Goal: Information Seeking & Learning: Learn about a topic

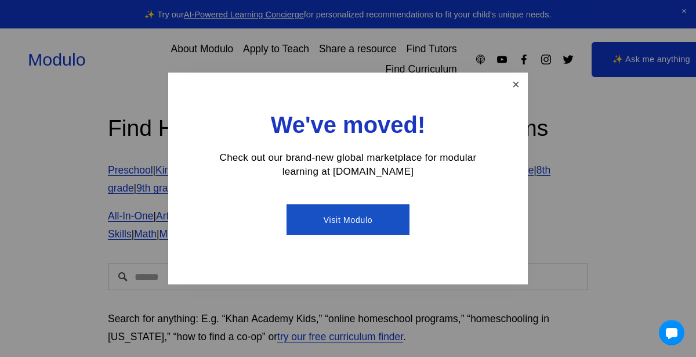
click at [518, 86] on link "Close" at bounding box center [516, 84] width 20 height 20
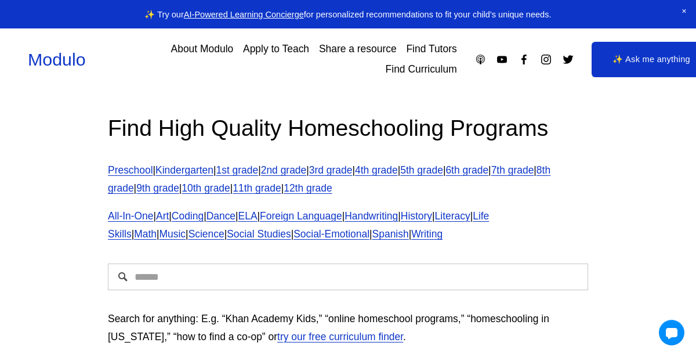
click at [488, 170] on link "6th grade" at bounding box center [466, 170] width 43 height 12
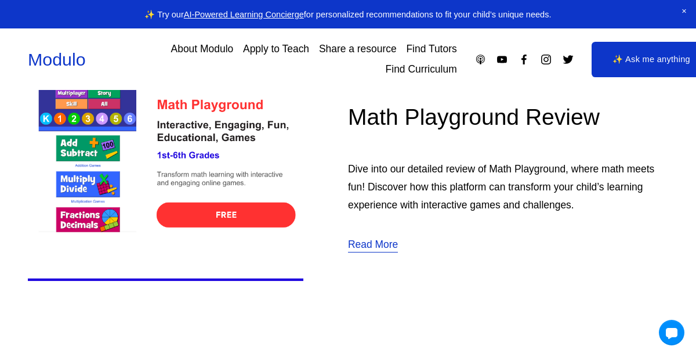
scroll to position [395, 0]
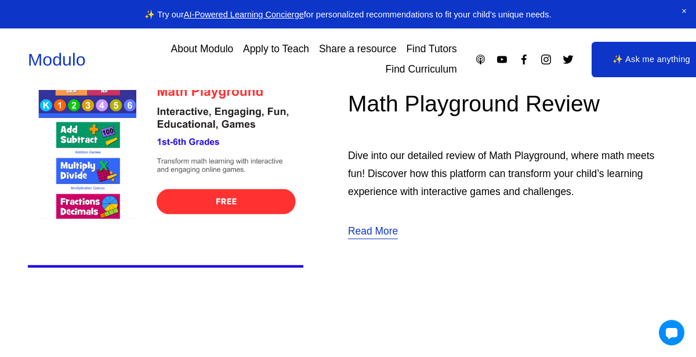
click at [226, 201] on img at bounding box center [165, 150] width 275 height 276
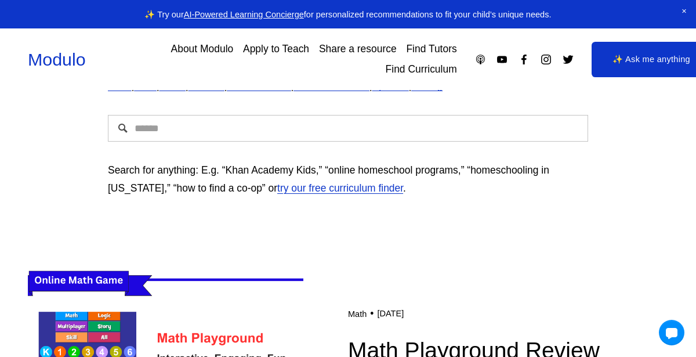
scroll to position [151, 0]
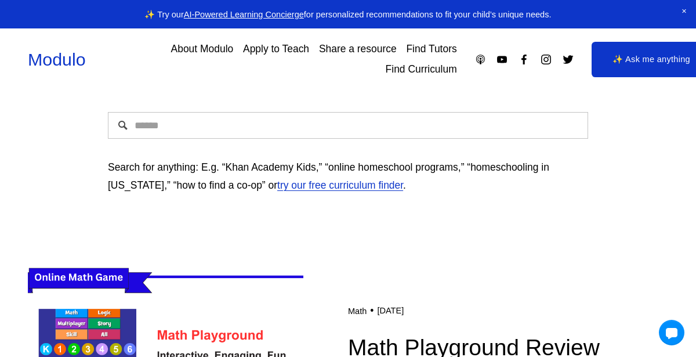
click at [173, 131] on input "Search" at bounding box center [348, 125] width 480 height 27
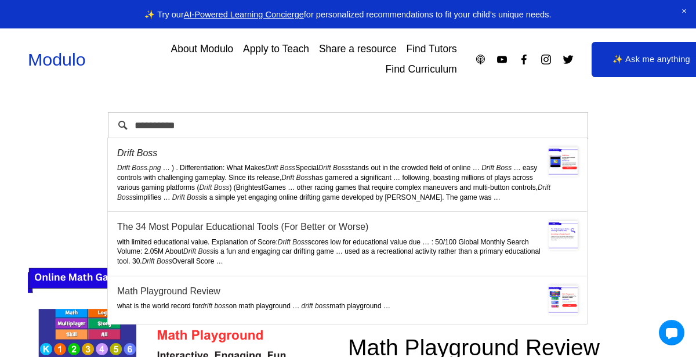
type input "**********"
click at [239, 170] on div "Drift Boss.png … ) . Differentiation: What Makes Drift Boss Special Drift Boss …" at bounding box center [347, 182] width 460 height 39
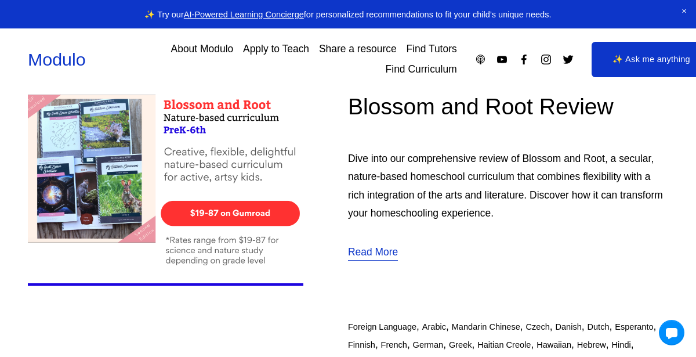
scroll to position [2237, 0]
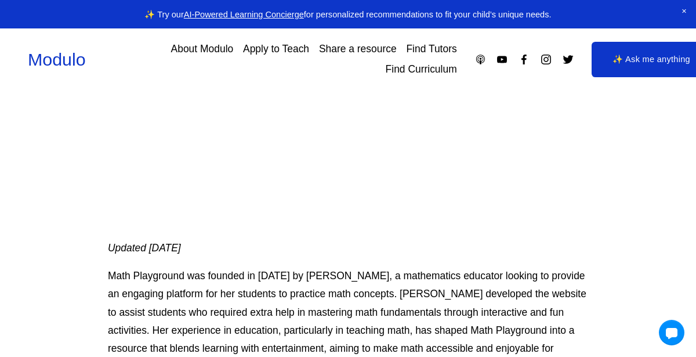
scroll to position [238, 0]
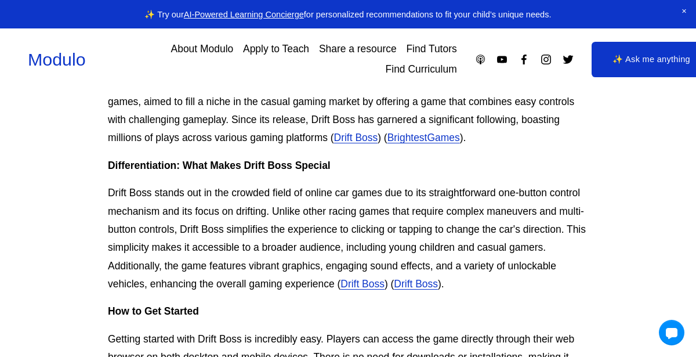
scroll to position [445, 0]
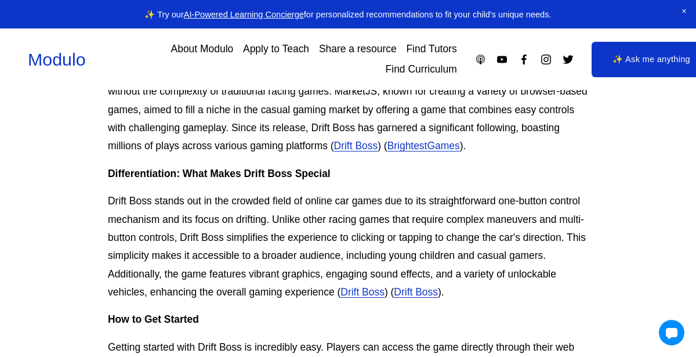
click at [334, 149] on link "Drift Boss" at bounding box center [356, 146] width 44 height 12
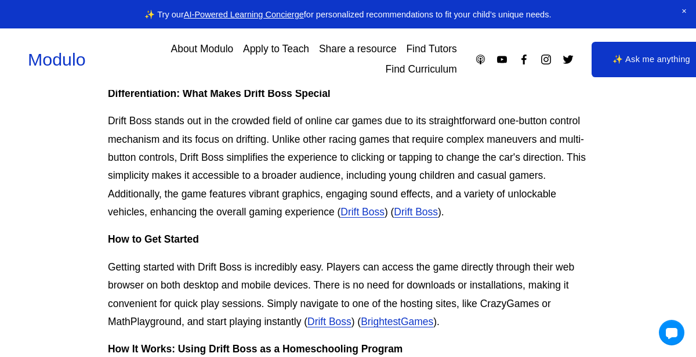
scroll to position [527, 0]
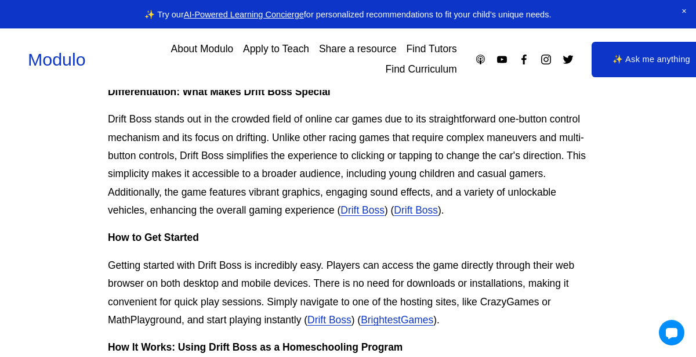
click at [337, 317] on link "Drift Boss" at bounding box center [329, 320] width 44 height 12
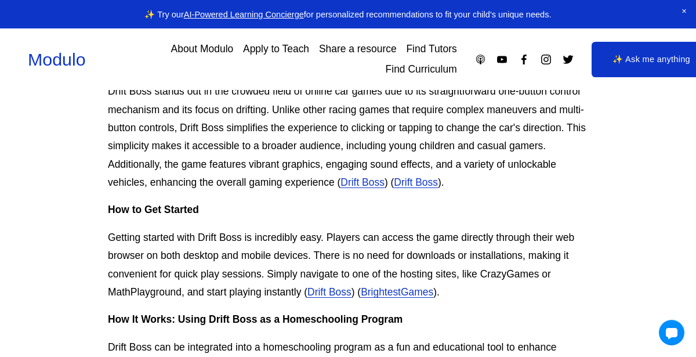
scroll to position [557, 0]
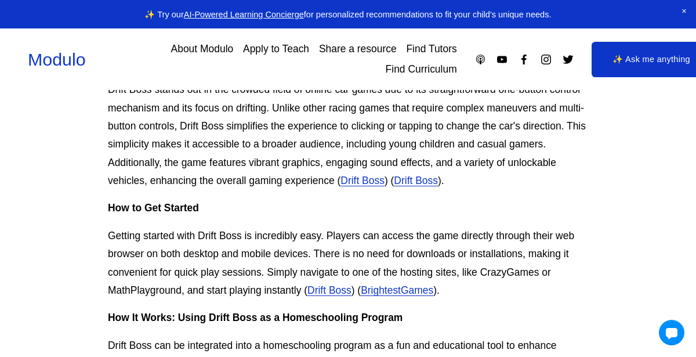
click at [417, 180] on link "Drift Boss" at bounding box center [416, 180] width 44 height 12
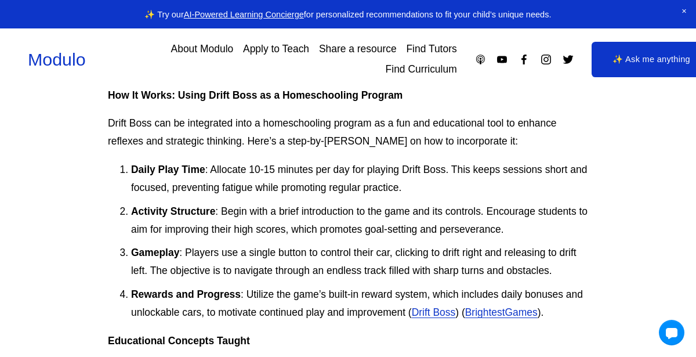
scroll to position [779, 0]
click at [357, 249] on p "Gameplay : Players use a single button to control their car, clicking to drift …" at bounding box center [359, 261] width 457 height 37
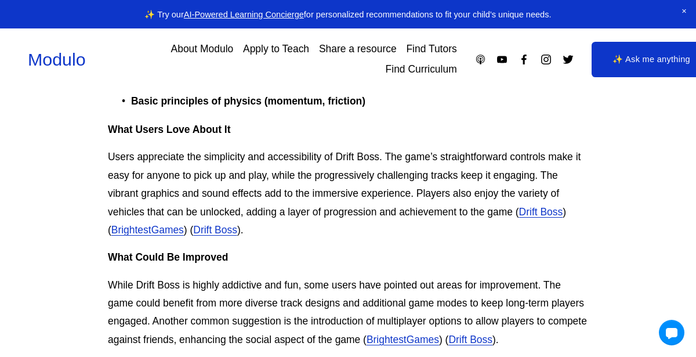
scroll to position [1163, 0]
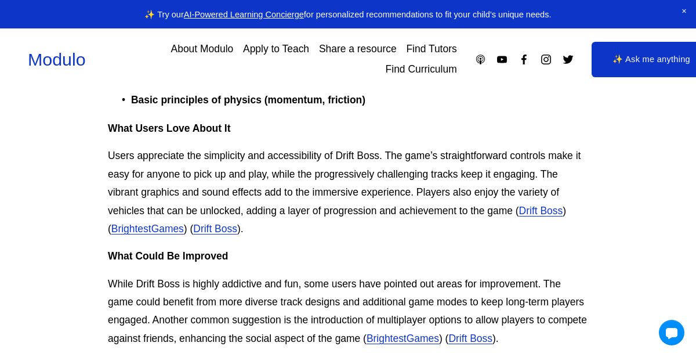
click at [226, 231] on link "Drift Boss" at bounding box center [215, 229] width 44 height 12
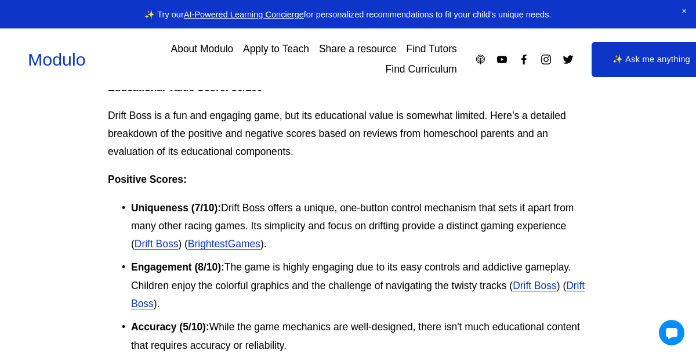
scroll to position [1558, 0]
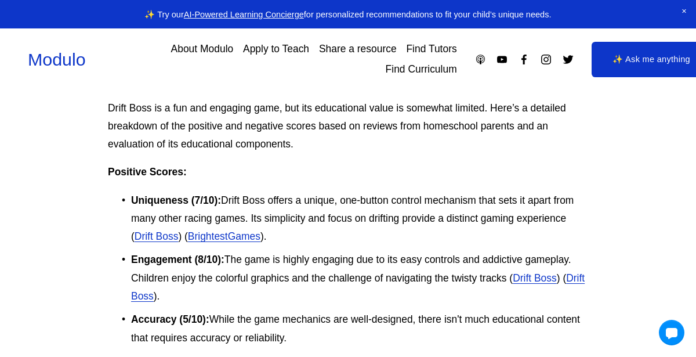
click at [565, 276] on link "Drift Boss" at bounding box center [357, 287] width 453 height 30
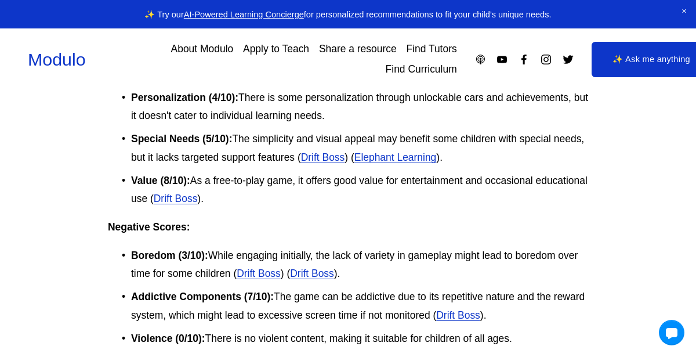
scroll to position [1990, 0]
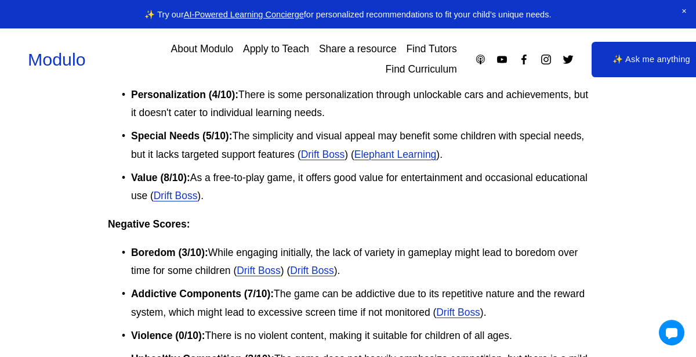
click at [324, 152] on link "Drift Boss" at bounding box center [323, 154] width 44 height 12
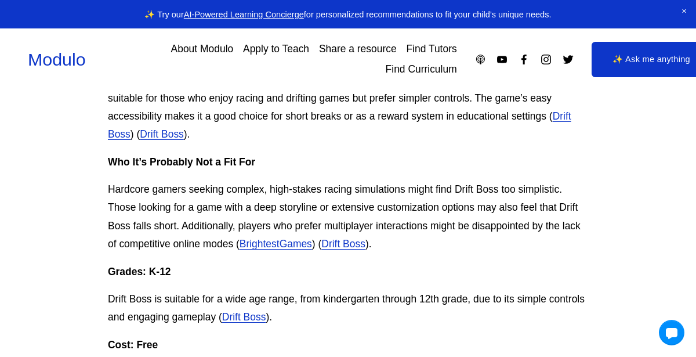
scroll to position [2387, 0]
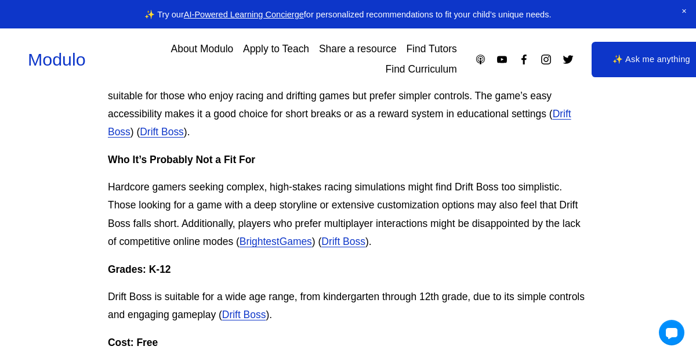
click at [307, 241] on link "BrightestGames" at bounding box center [275, 241] width 72 height 12
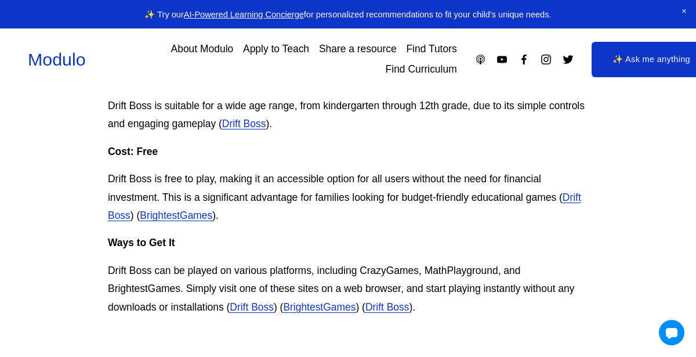
scroll to position [2580, 0]
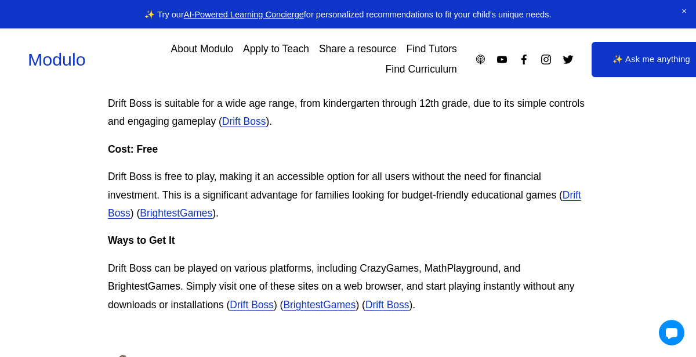
click at [262, 307] on link "Drift Boss" at bounding box center [252, 305] width 44 height 12
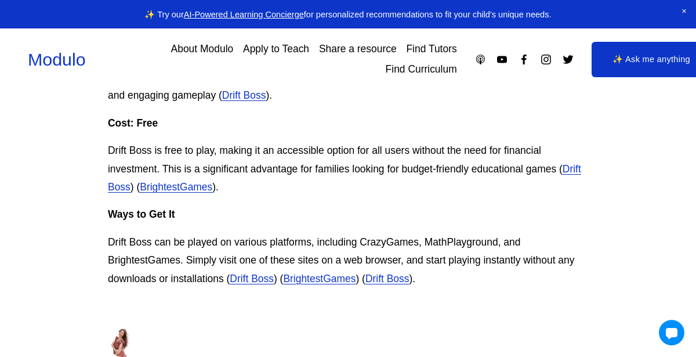
scroll to position [2601, 0]
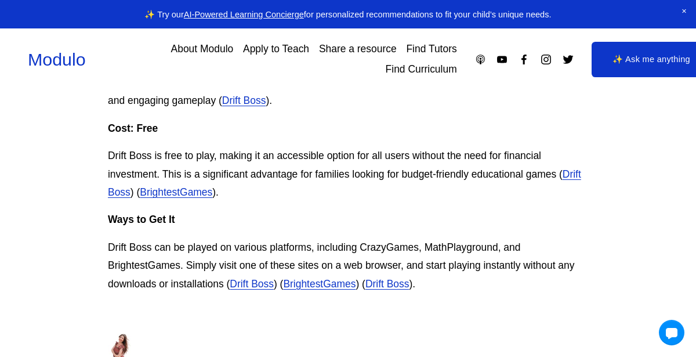
click at [381, 288] on link "Drift Boss" at bounding box center [387, 284] width 44 height 12
click at [398, 71] on link "Find Curriculum" at bounding box center [421, 69] width 71 height 20
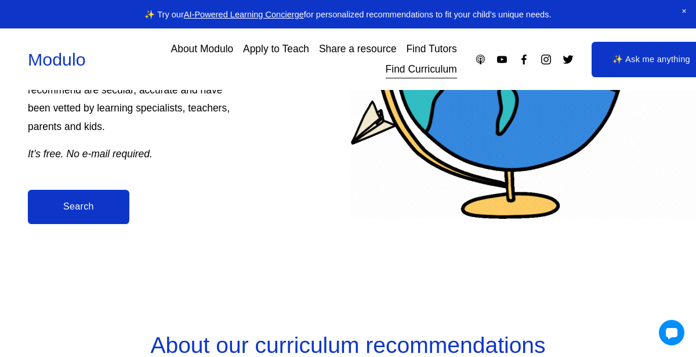
scroll to position [282, 0]
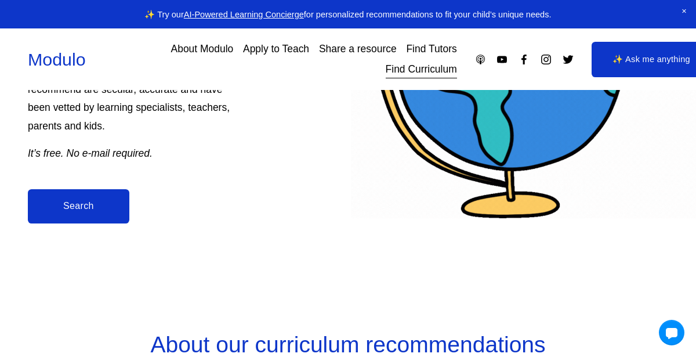
click at [66, 201] on link "Search" at bounding box center [78, 206] width 101 height 34
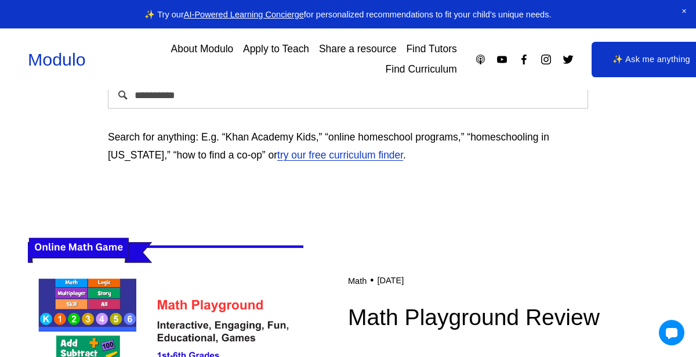
scroll to position [171, 0]
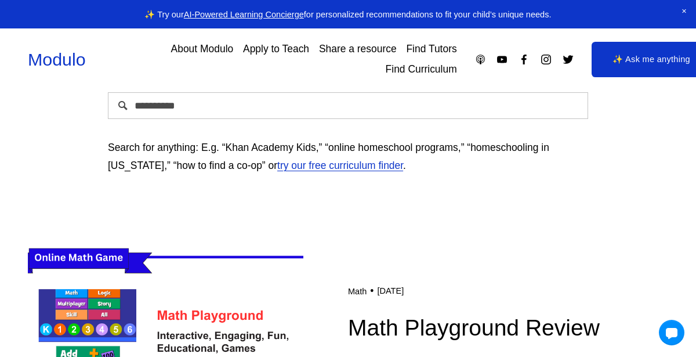
click at [277, 165] on link "try our free curriculum finder" at bounding box center [340, 165] width 126 height 12
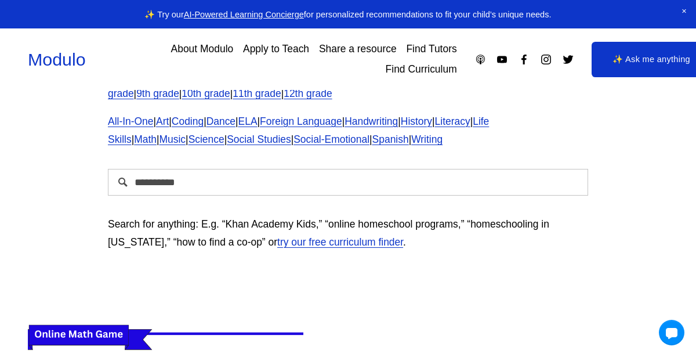
scroll to position [0, 0]
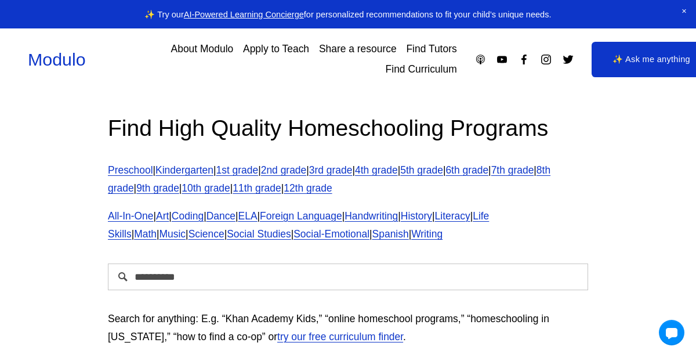
click at [196, 281] on input "**********" at bounding box center [348, 276] width 480 height 27
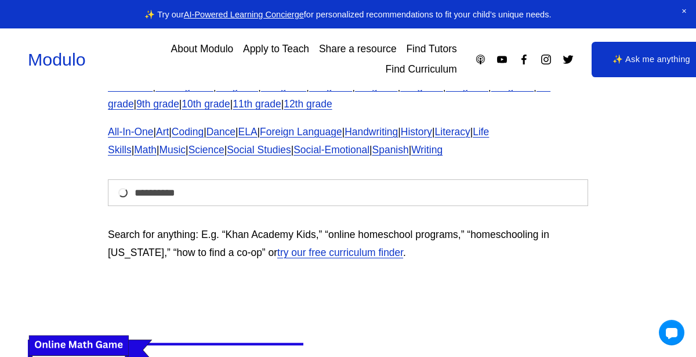
scroll to position [87, 0]
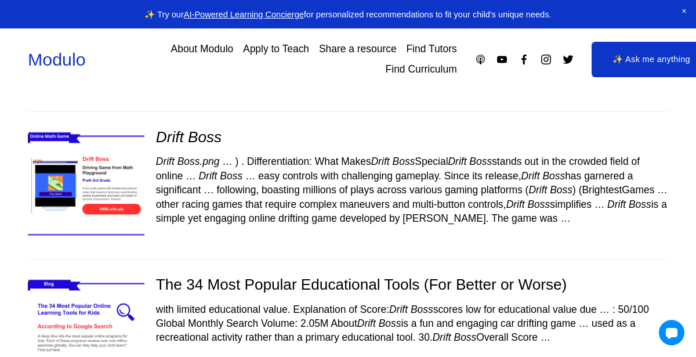
scroll to position [73, 0]
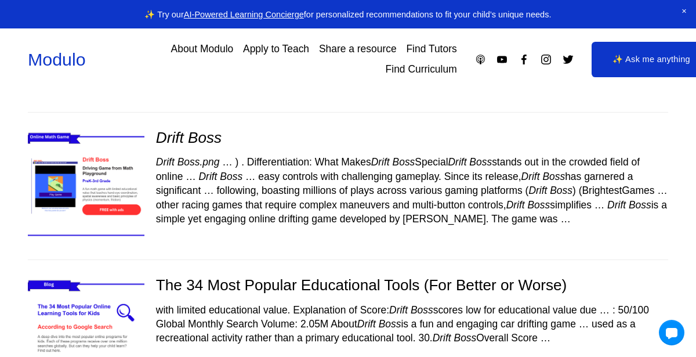
click at [118, 208] on img at bounding box center [86, 186] width 139 height 117
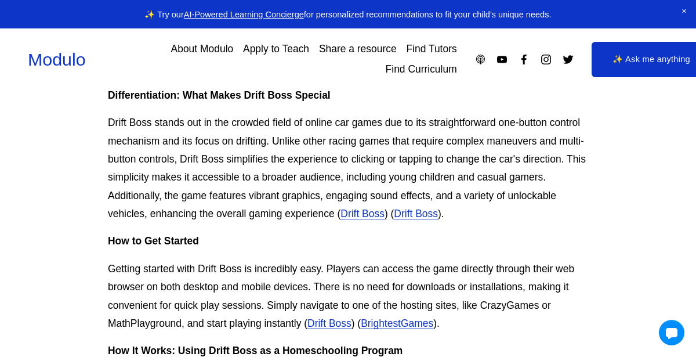
scroll to position [524, 0]
